Goal: Obtain resource: Obtain resource

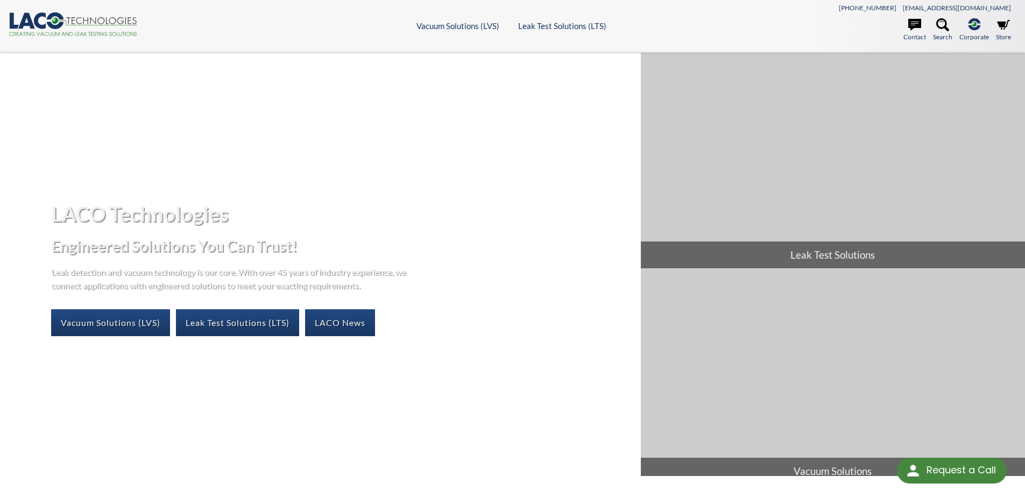
select select "Language Translate Widget"
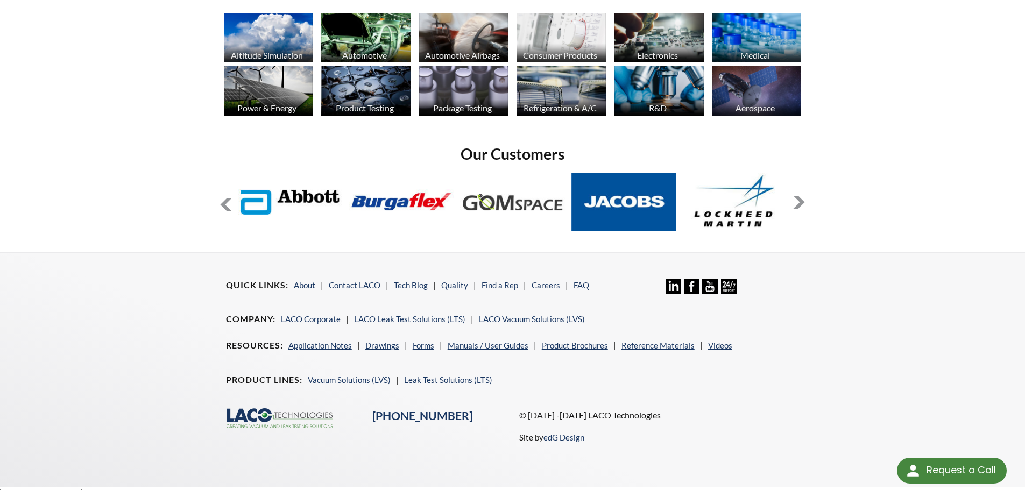
scroll to position [877, 0]
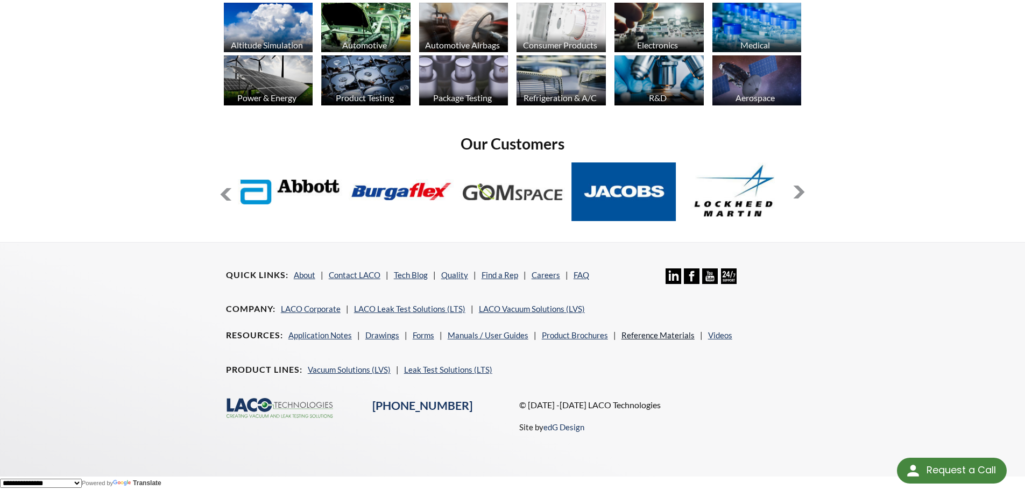
click at [649, 332] on link "Reference Materials" at bounding box center [657, 335] width 73 height 10
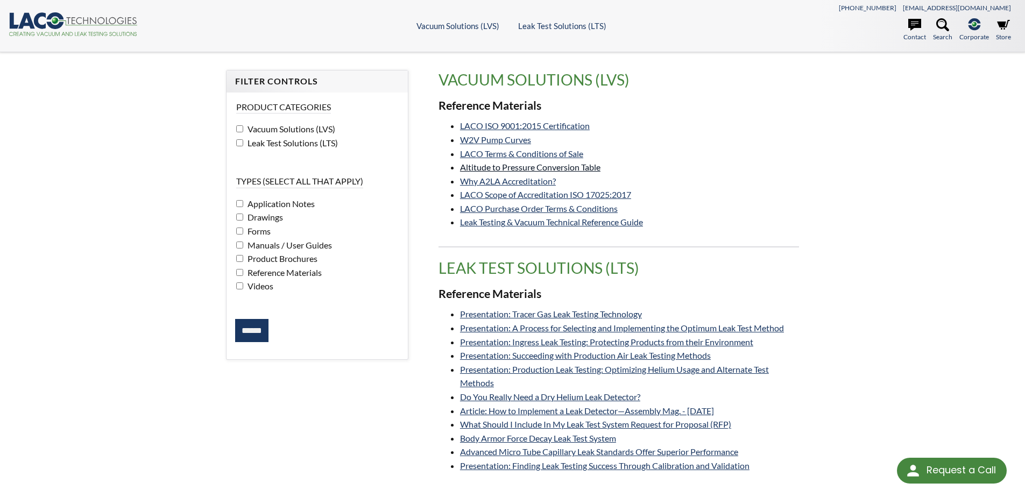
click at [554, 167] on link "Altitude to Pressure Conversion Table" at bounding box center [530, 167] width 140 height 10
